Goal: Task Accomplishment & Management: Complete application form

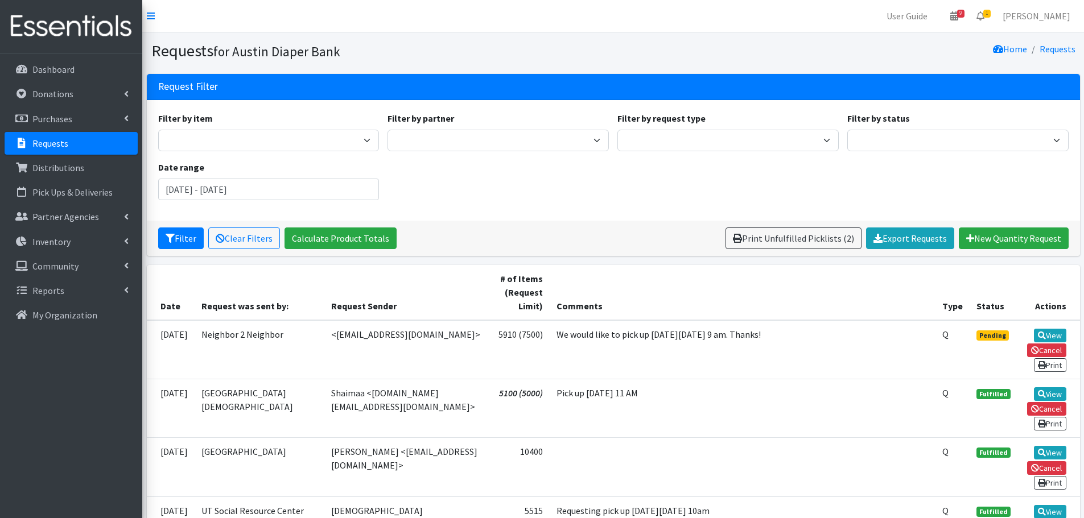
click at [36, 140] on p "Requests" at bounding box center [50, 143] width 36 height 11
click at [48, 140] on p "Requests" at bounding box center [50, 143] width 36 height 11
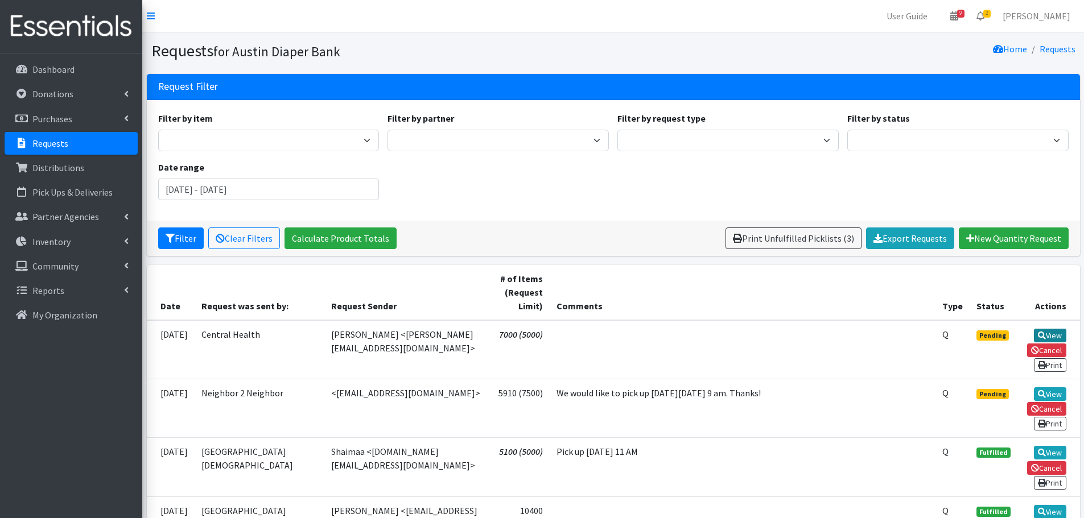
click at [1052, 338] on link "View" at bounding box center [1050, 336] width 32 height 14
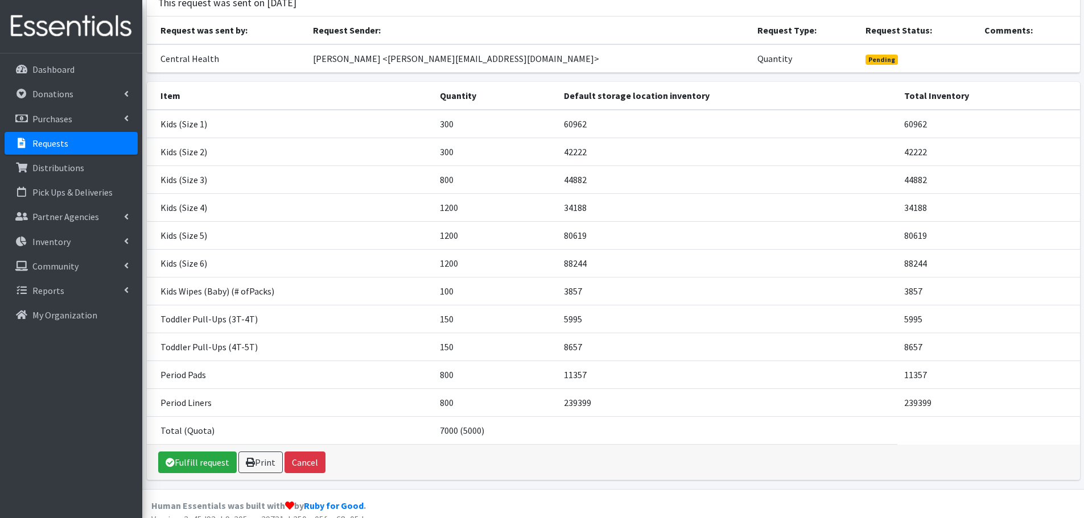
scroll to position [97, 0]
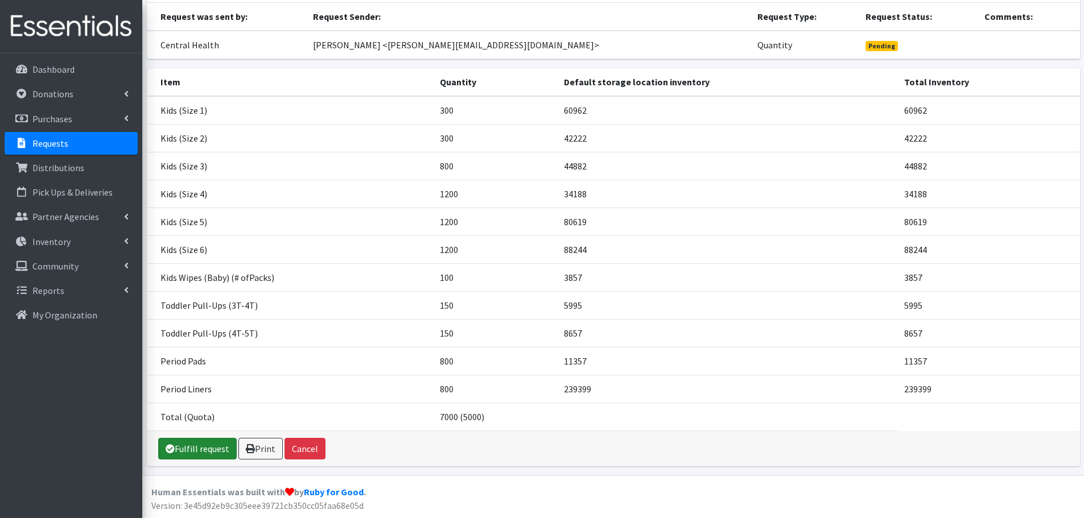
click at [199, 445] on link "Fulfill request" at bounding box center [197, 449] width 79 height 22
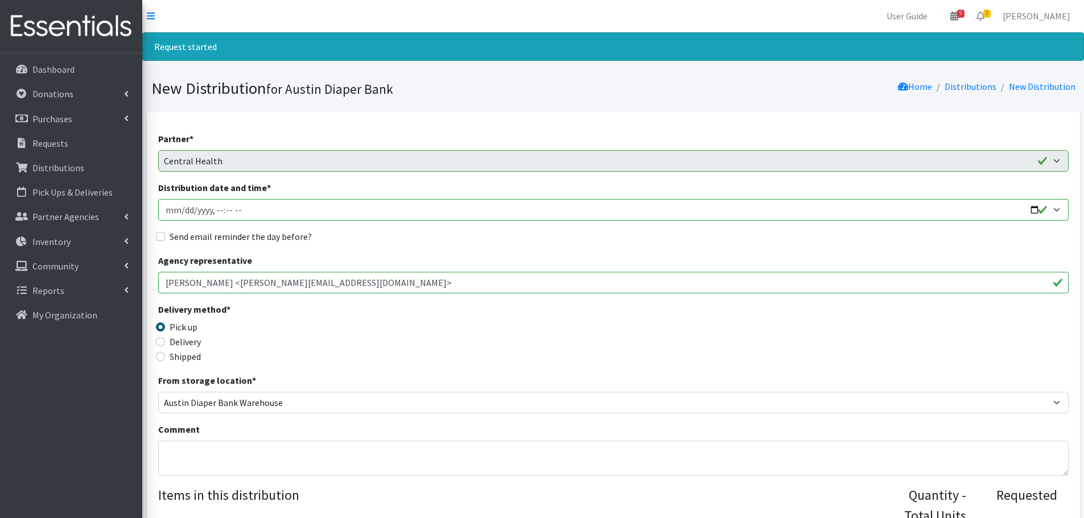
click at [1033, 210] on input "Distribution date and time *" at bounding box center [613, 210] width 910 height 22
type input "2025-10-08T08:29"
click at [514, 357] on div "Delivery method * Pick up Delivery Shipped Shipping cost" at bounding box center [613, 338] width 910 height 71
click at [162, 238] on input "Send email reminder the day before?" at bounding box center [160, 236] width 9 height 9
checkbox input "true"
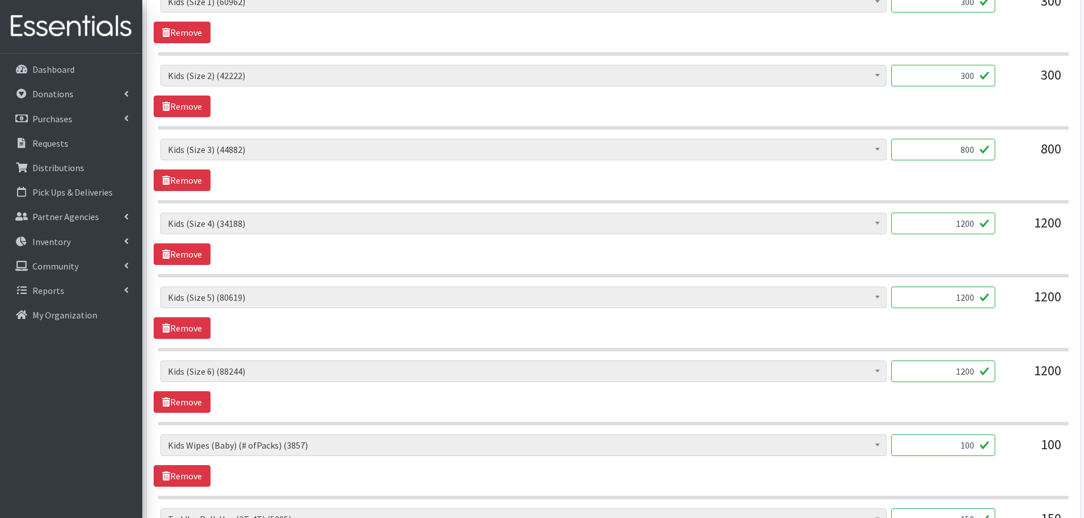
scroll to position [569, 0]
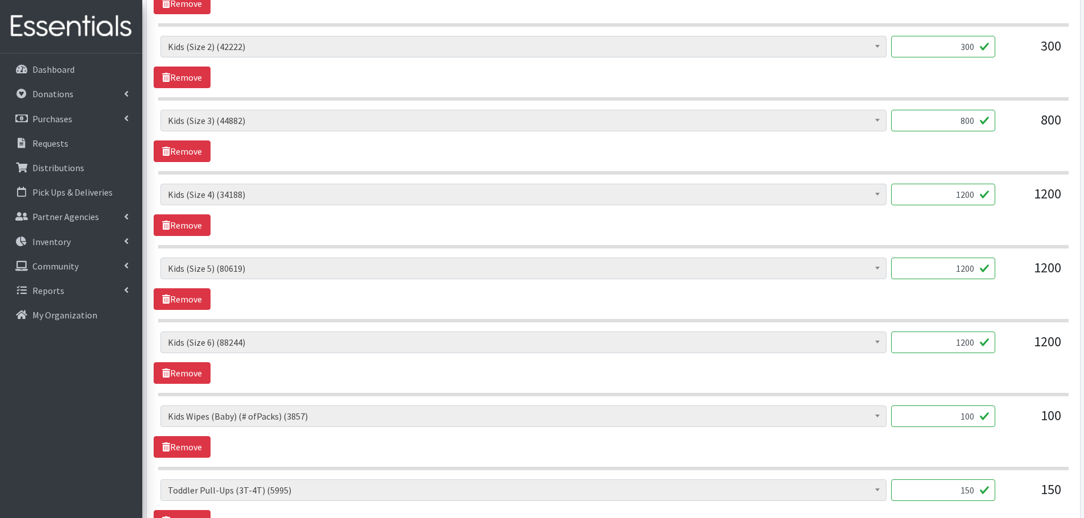
drag, startPoint x: 957, startPoint y: 344, endPoint x: 1058, endPoint y: 364, distance: 102.5
click at [1058, 364] on div "Baby Formula (367) Kids (Newborn) (10721) Kids (Preemie) (171) Kids (Size 1) (6…" at bounding box center [613, 358] width 919 height 52
type input "1000"
drag, startPoint x: 951, startPoint y: 271, endPoint x: 1052, endPoint y: 283, distance: 102.5
click at [1052, 283] on div "Baby Formula (367) Kids (Newborn) (10721) Kids (Preemie) (171) Kids (Size 1) (6…" at bounding box center [612, 273] width 905 height 31
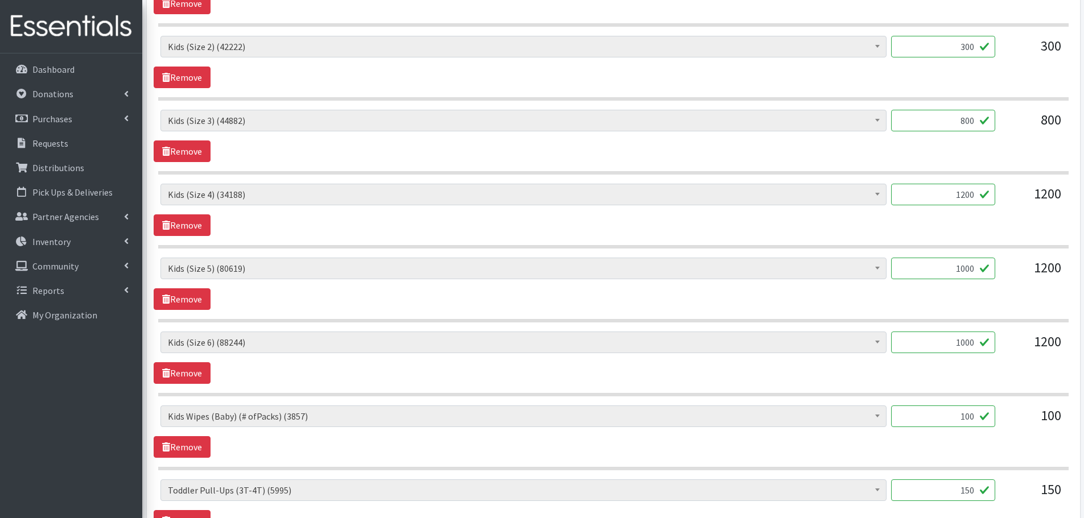
type input "1000"
drag, startPoint x: 956, startPoint y: 199, endPoint x: 1025, endPoint y: 203, distance: 69.0
click at [1025, 203] on div "Baby Formula (367) Kids (Newborn) (10721) Kids (Preemie) (171) Kids (Size 1) (6…" at bounding box center [612, 199] width 905 height 31
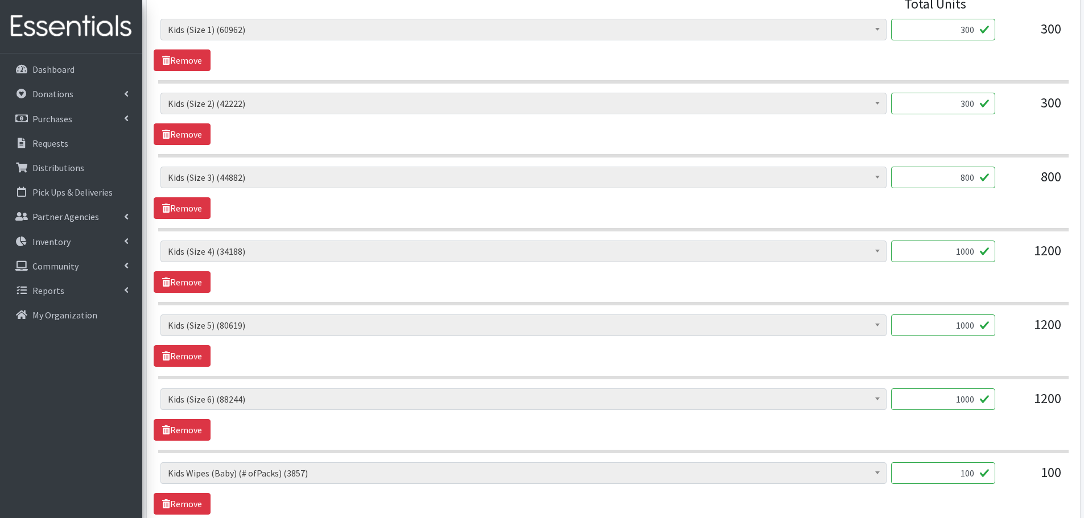
type input "1000"
drag, startPoint x: 923, startPoint y: 168, endPoint x: 1003, endPoint y: 176, distance: 80.0
click at [1003, 176] on div "Baby Formula (367) Kids (Newborn) (10721) Kids (Preemie) (171) Kids (Size 1) (6…" at bounding box center [612, 182] width 905 height 31
type input "1000"
click at [982, 196] on div "1000" at bounding box center [943, 182] width 104 height 31
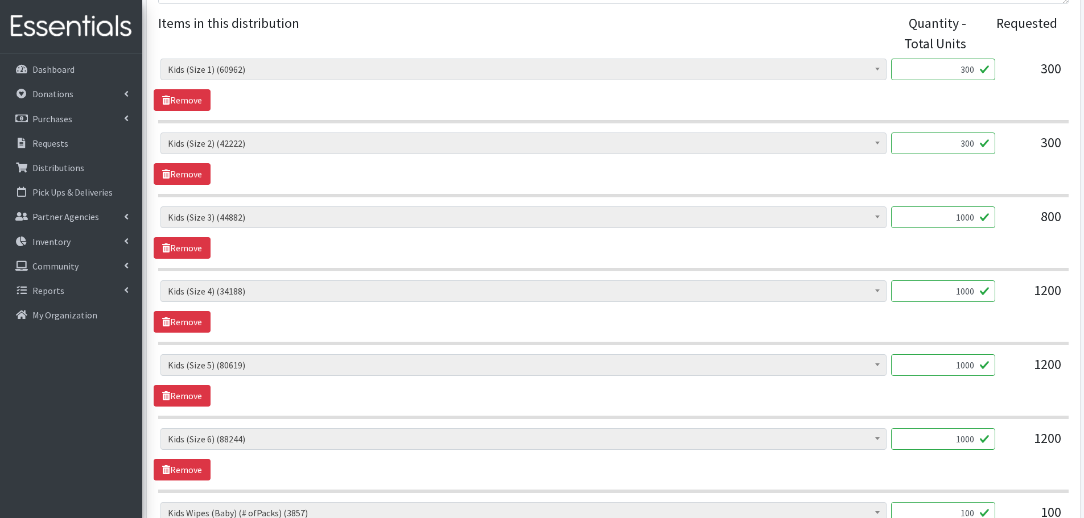
scroll to position [398, 0]
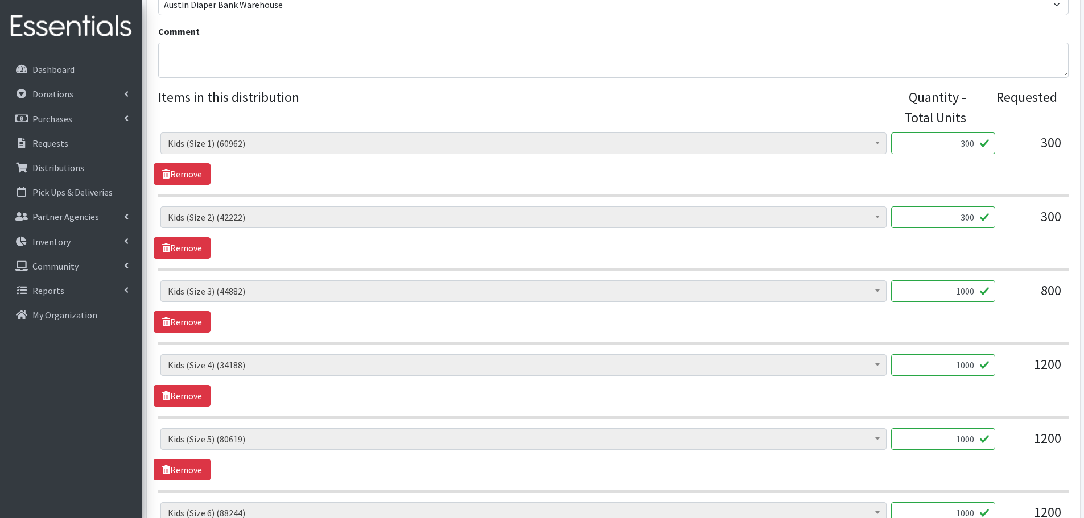
drag, startPoint x: 951, startPoint y: 217, endPoint x: 989, endPoint y: 218, distance: 37.6
click at [989, 218] on input "300" at bounding box center [943, 218] width 104 height 22
type input "500"
drag, startPoint x: 957, startPoint y: 140, endPoint x: 986, endPoint y: 142, distance: 28.5
click at [986, 142] on input "300" at bounding box center [943, 144] width 104 height 22
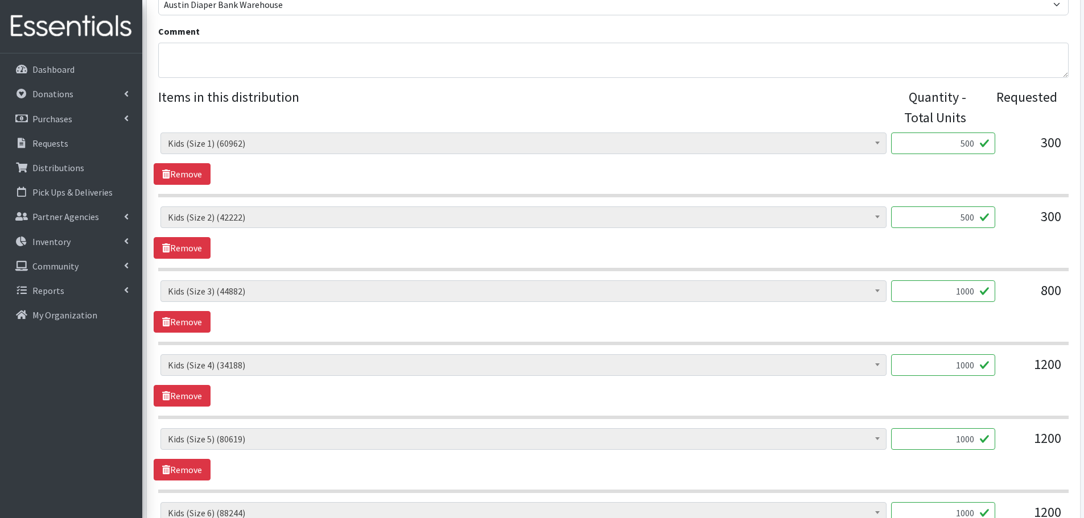
type input "500"
click at [984, 246] on div "Baby Formula (367) Kids (Newborn) (10721) Kids (Preemie) (171) Kids (Size 1) (6…" at bounding box center [613, 233] width 919 height 52
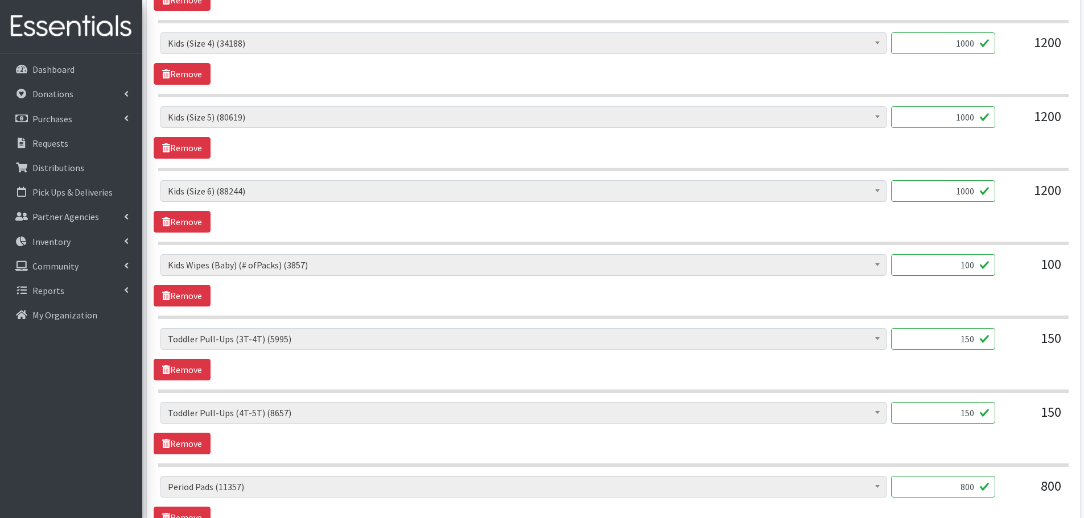
scroll to position [740, 0]
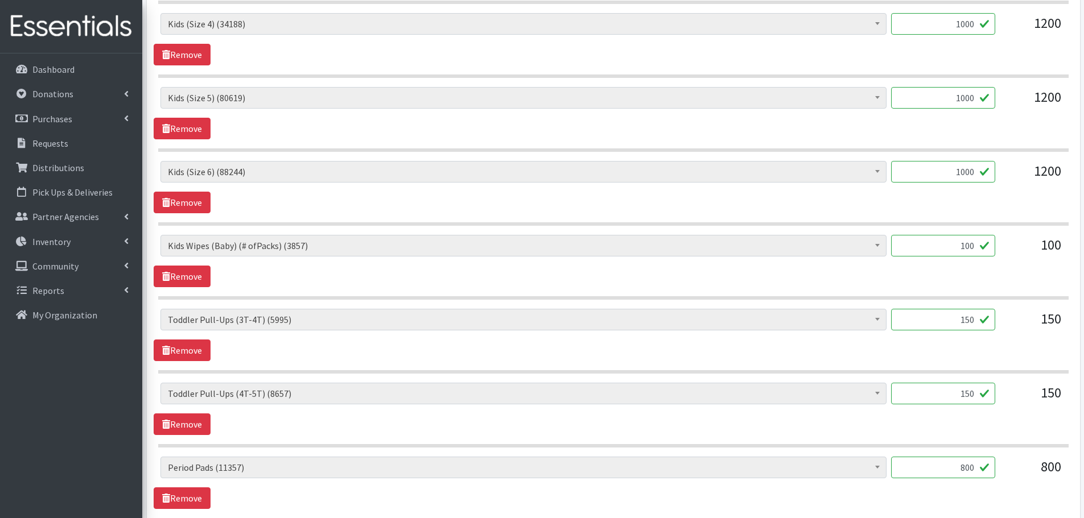
drag, startPoint x: 960, startPoint y: 321, endPoint x: 1066, endPoint y: 333, distance: 106.6
click at [1066, 333] on div "Baby Formula (367) Kids (Newborn) (10721) Kids (Preemie) (171) Kids (Size 1) (6…" at bounding box center [613, 324] width 919 height 31
type input "100"
click at [1022, 365] on section "Baby Formula (367) Kids (Newborn) (10721) Kids (Preemie) (171) Kids (Size 1) (6…" at bounding box center [613, 341] width 910 height 65
drag, startPoint x: 957, startPoint y: 390, endPoint x: 1006, endPoint y: 399, distance: 49.9
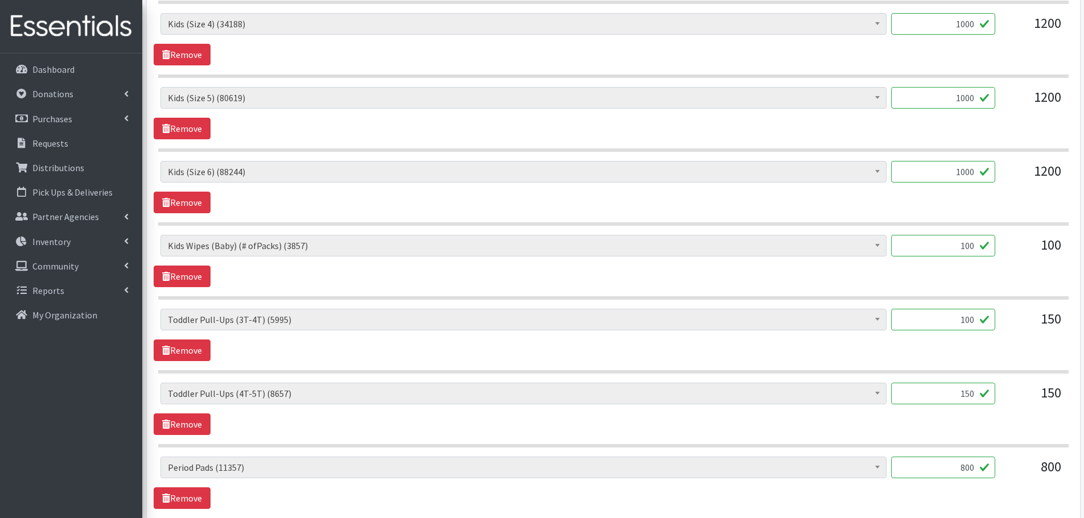
click at [1006, 399] on div "Baby Formula (367) Kids (Newborn) (10721) Kids (Preemie) (171) Kids (Size 1) (6…" at bounding box center [612, 398] width 905 height 31
type input "100"
click at [1006, 399] on div "150" at bounding box center [1032, 398] width 57 height 31
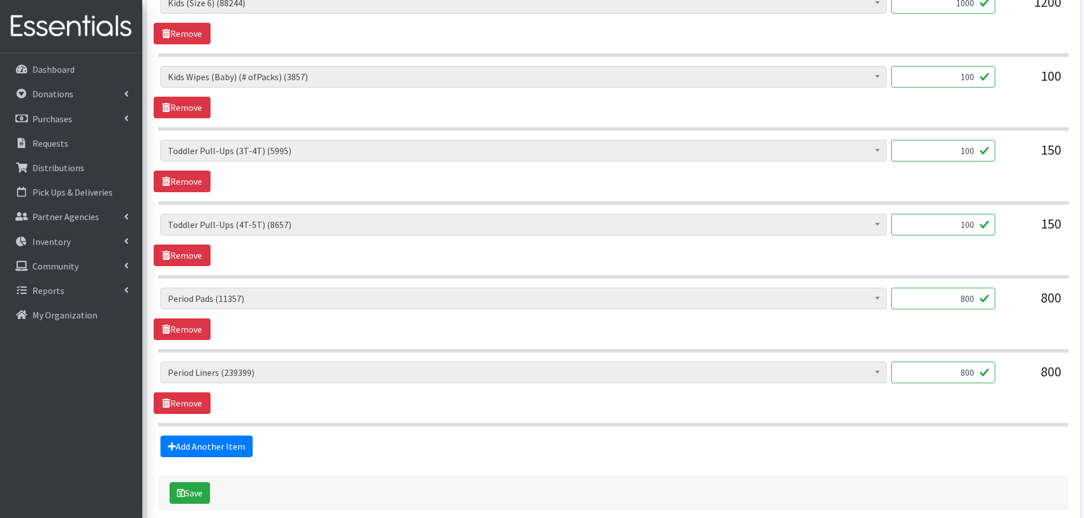
scroll to position [964, 0]
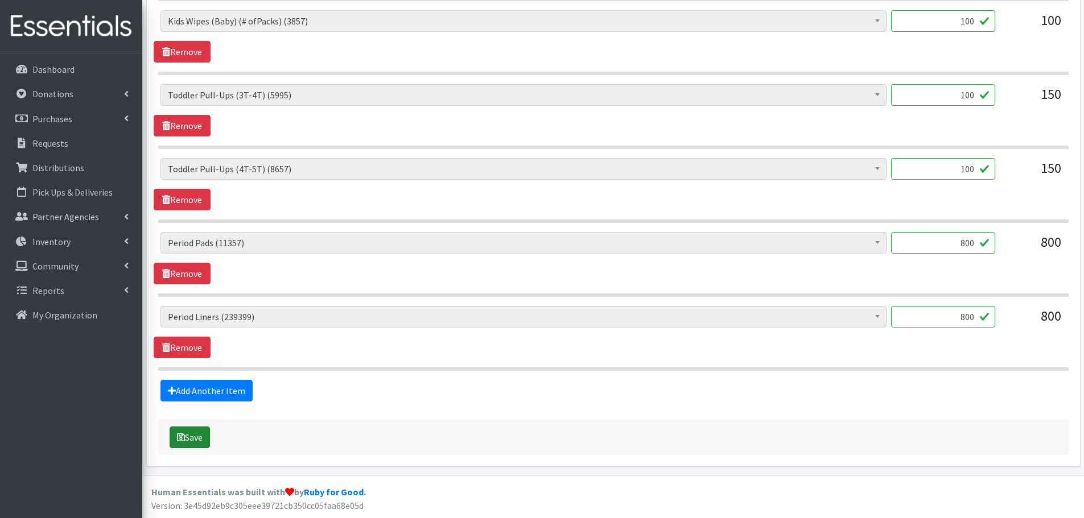
click at [193, 443] on button "Save" at bounding box center [190, 438] width 40 height 22
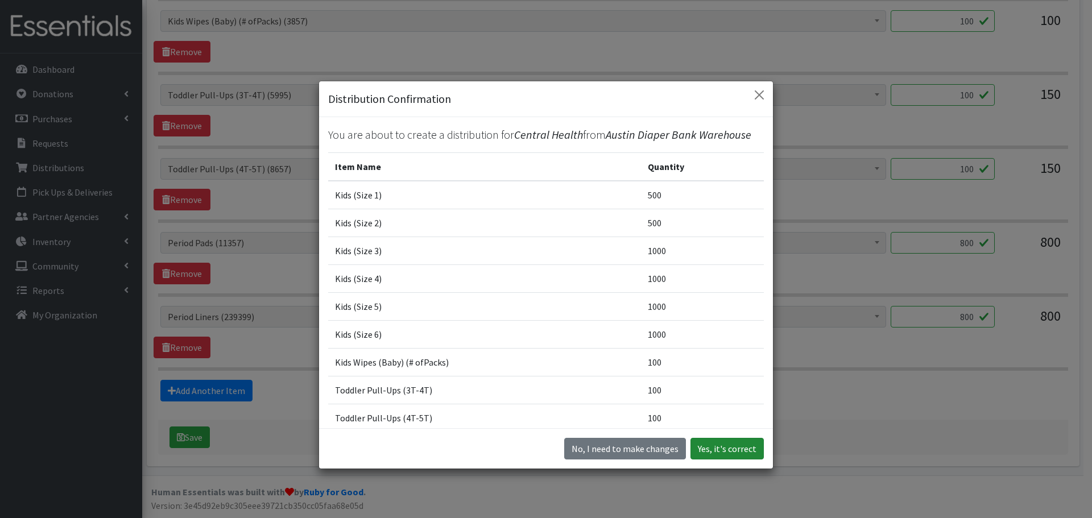
click at [722, 451] on button "Yes, it's correct" at bounding box center [727, 449] width 73 height 22
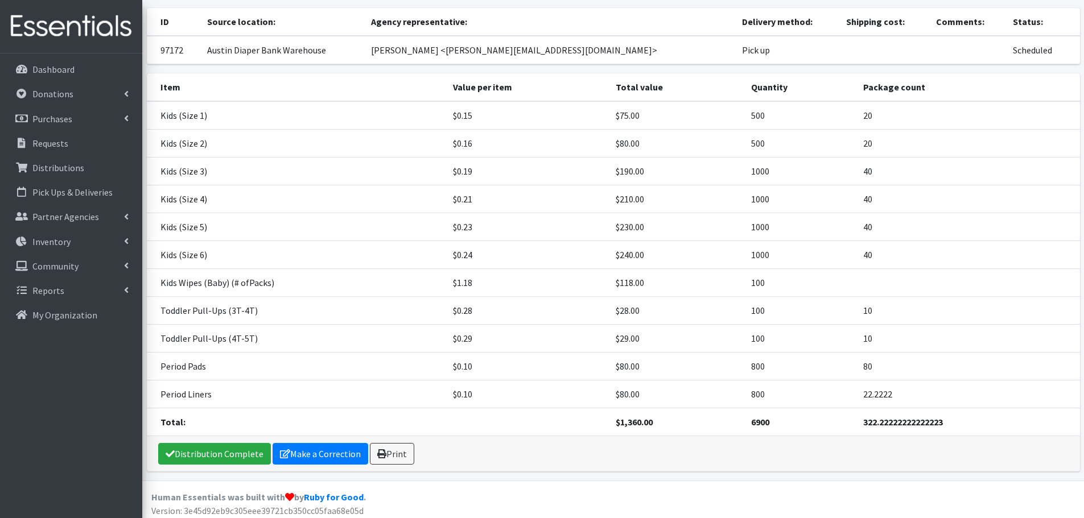
scroll to position [109, 0]
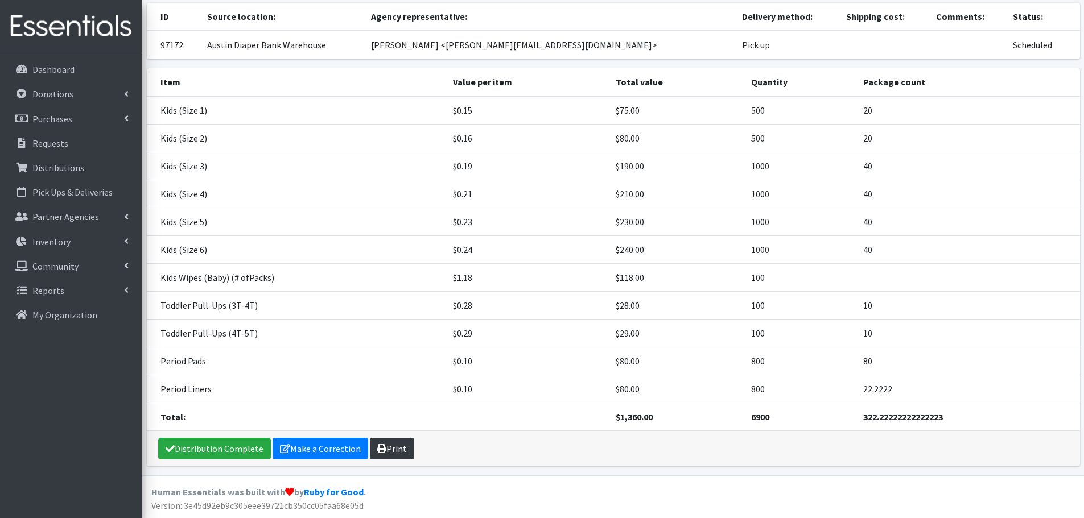
click at [373, 445] on link "Print" at bounding box center [392, 449] width 44 height 22
click at [43, 141] on p "Requests" at bounding box center [50, 143] width 36 height 11
